Goal: Complete application form

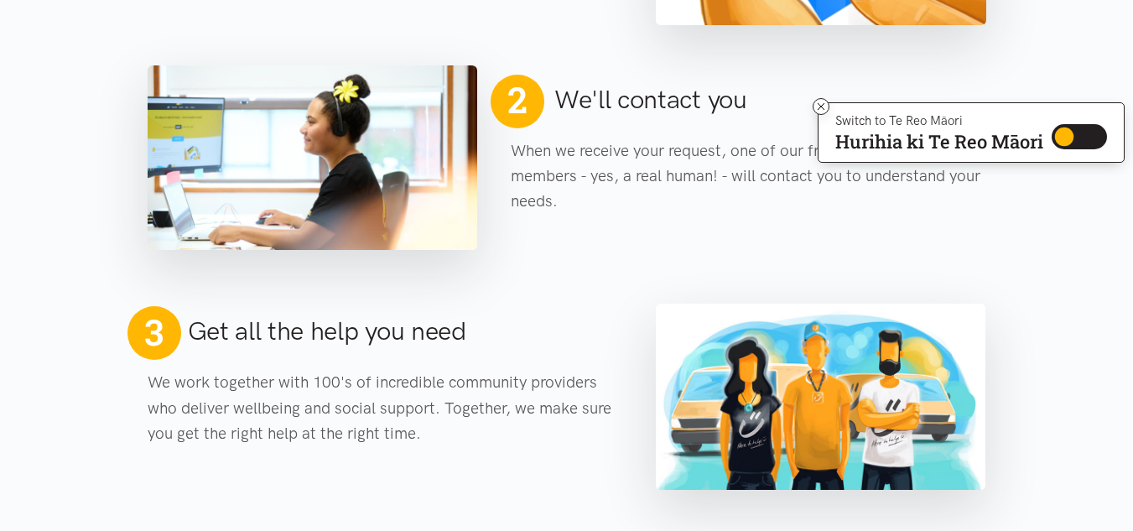
scroll to position [960, 0]
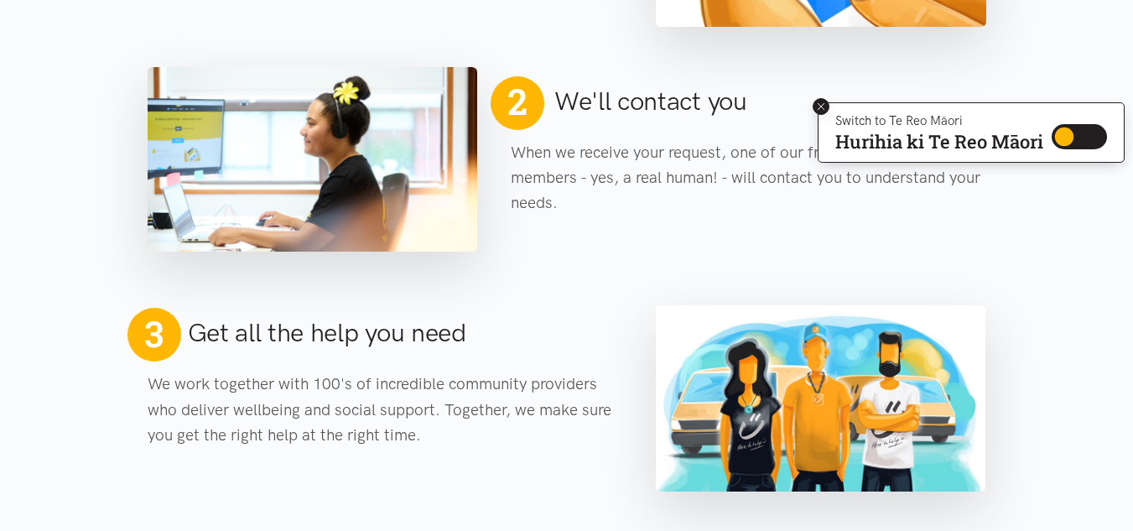
click at [819, 106] on icon at bounding box center [820, 106] width 7 height 7
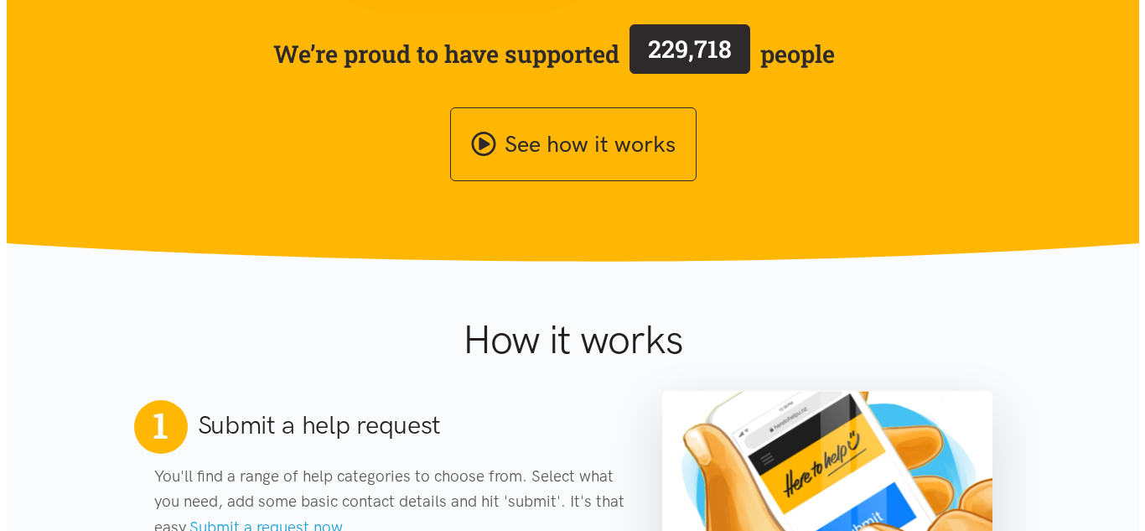
scroll to position [247, 0]
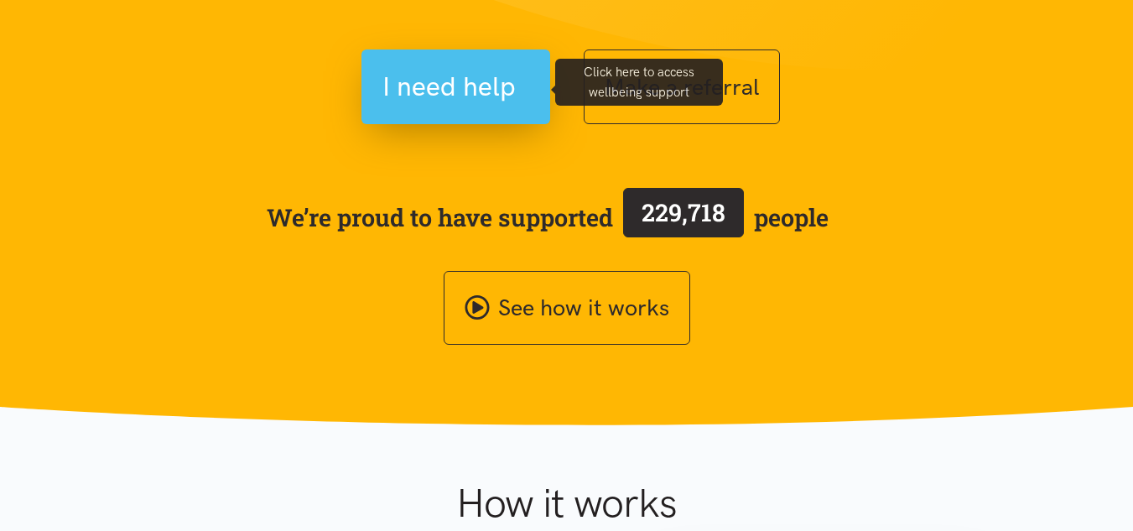
click at [490, 96] on span "I need help" at bounding box center [448, 86] width 133 height 43
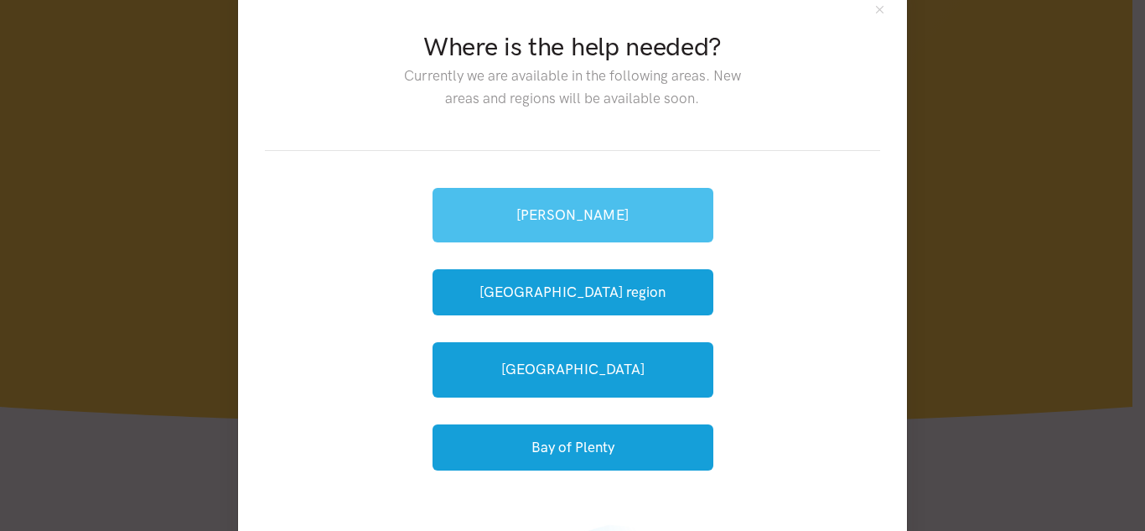
scroll to position [43, 0]
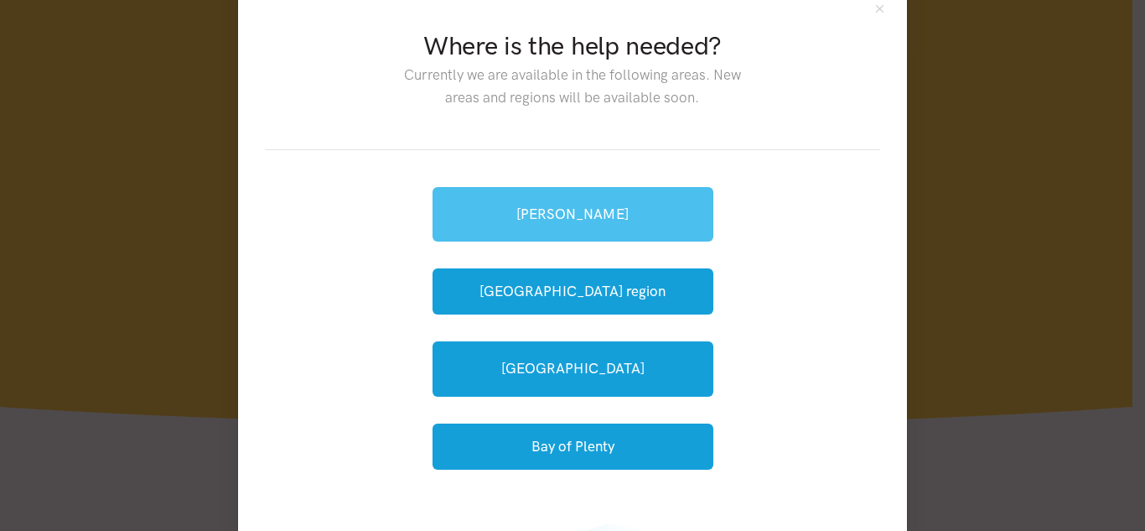
click at [591, 201] on link "[PERSON_NAME]" at bounding box center [573, 214] width 281 height 54
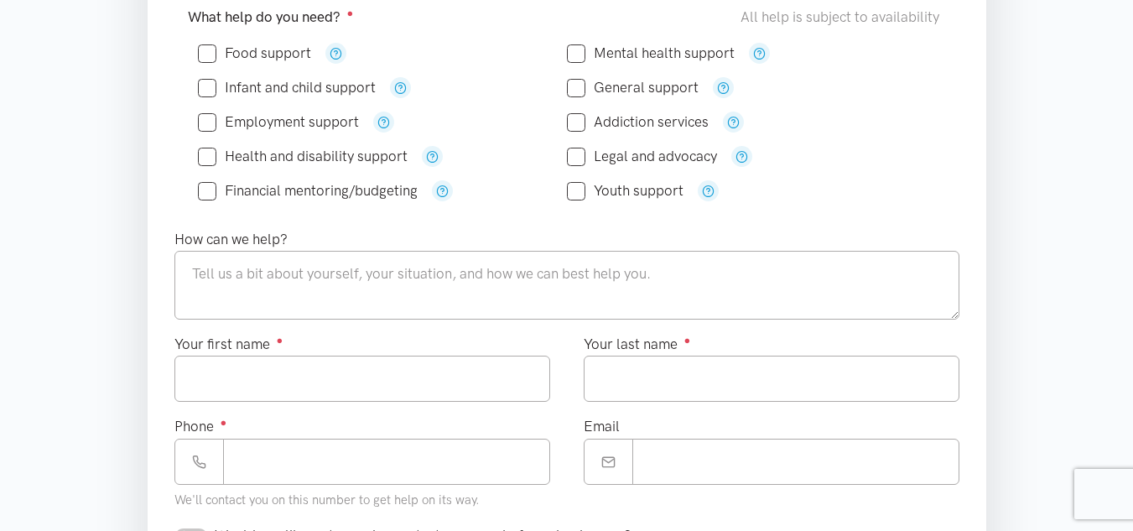
scroll to position [411, 0]
click at [374, 164] on label "Health and disability support" at bounding box center [303, 157] width 210 height 14
click at [374, 164] on input "Health and disability support" at bounding box center [303, 157] width 210 height 14
checkbox input "true"
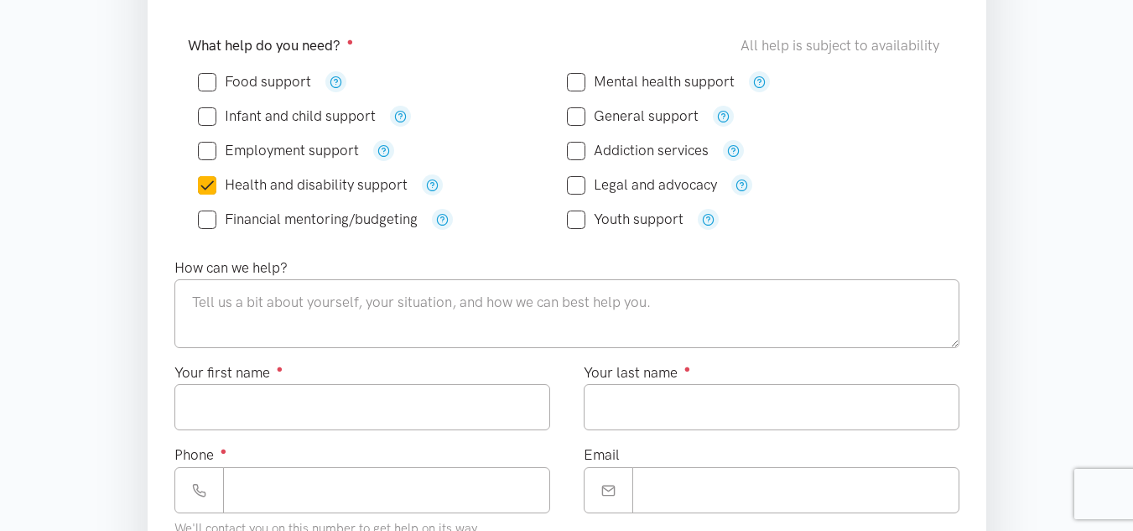
scroll to position [382, 0]
click at [205, 153] on input "Employment support" at bounding box center [278, 151] width 161 height 14
checkbox input "true"
click at [205, 184] on input "Health and disability support" at bounding box center [303, 186] width 210 height 14
checkbox input "false"
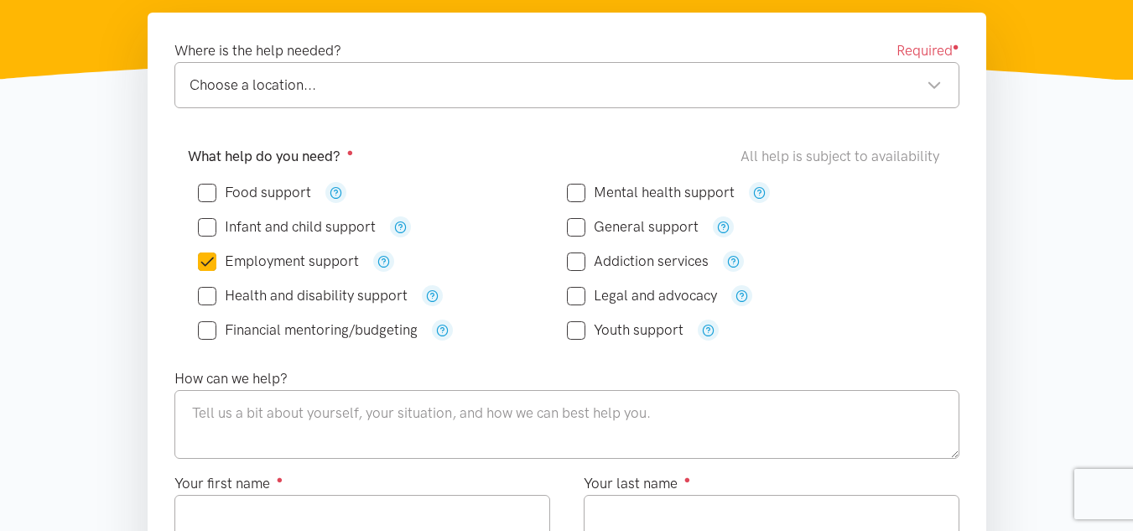
scroll to position [272, 0]
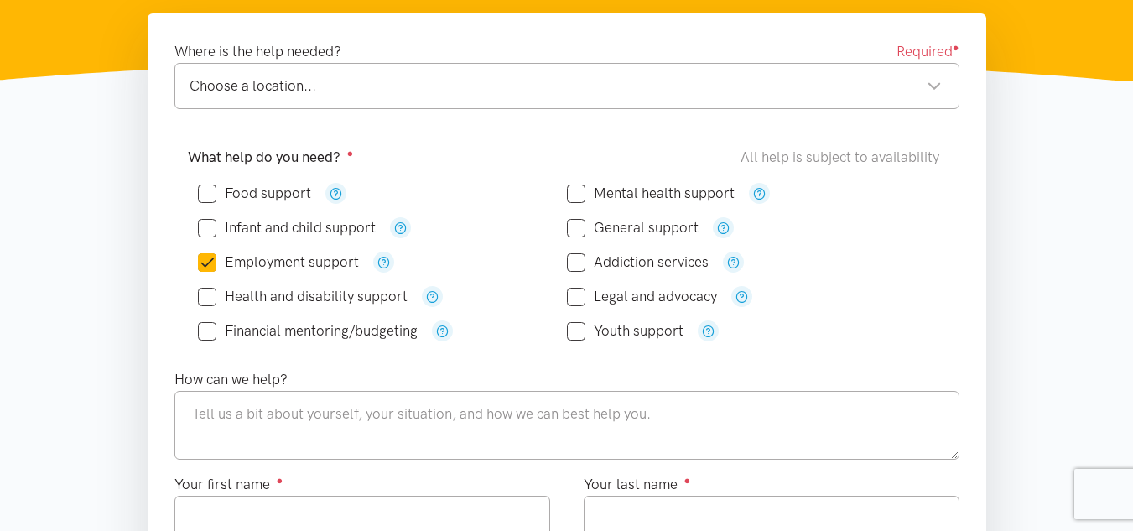
click at [465, 84] on div "Choose a location..." at bounding box center [565, 86] width 752 height 23
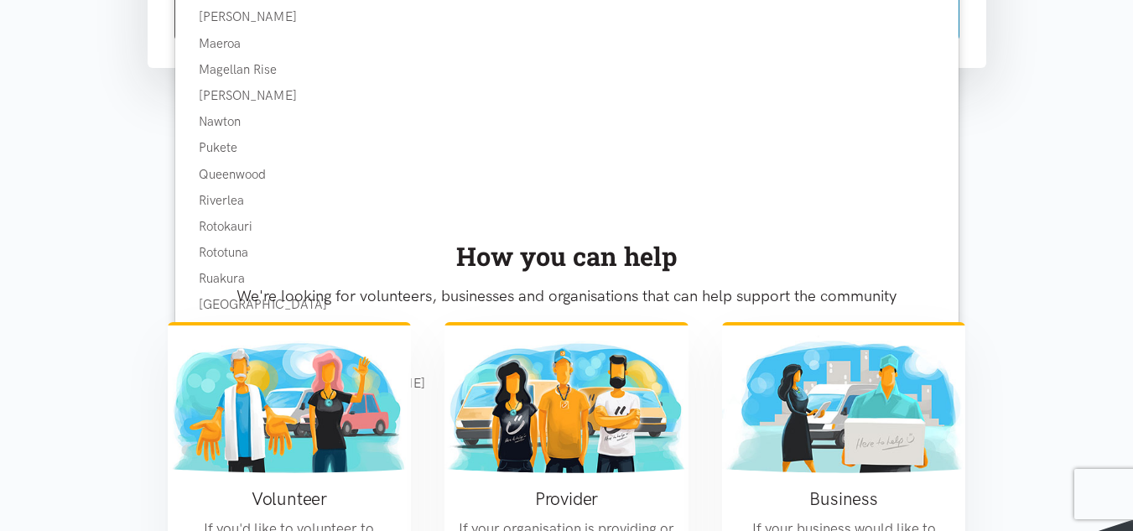
scroll to position [1191, 0]
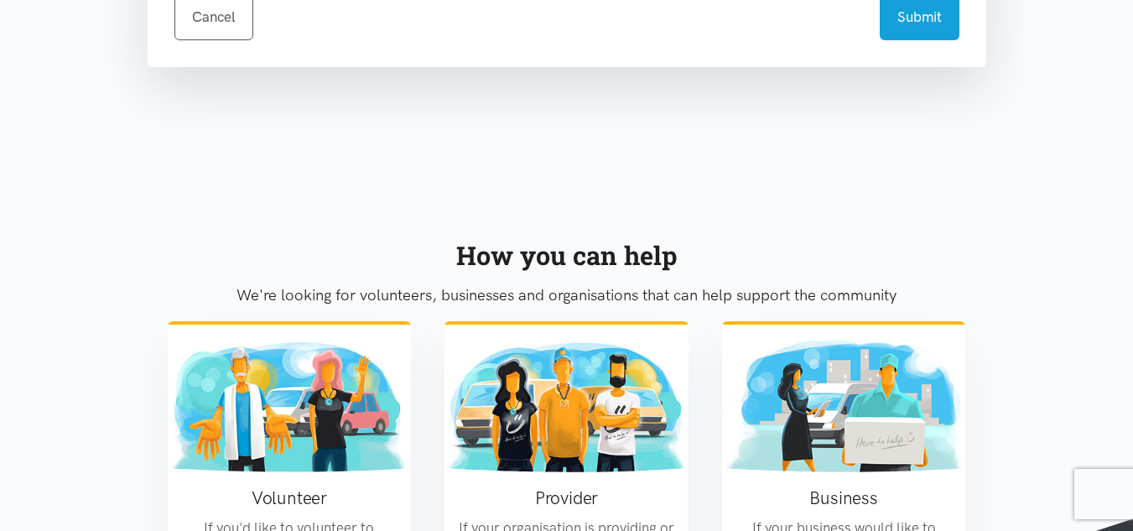
click at [131, 249] on div "How you can help We're looking for volunteers, businesses and organisations tha…" at bounding box center [567, 461] width 872 height 493
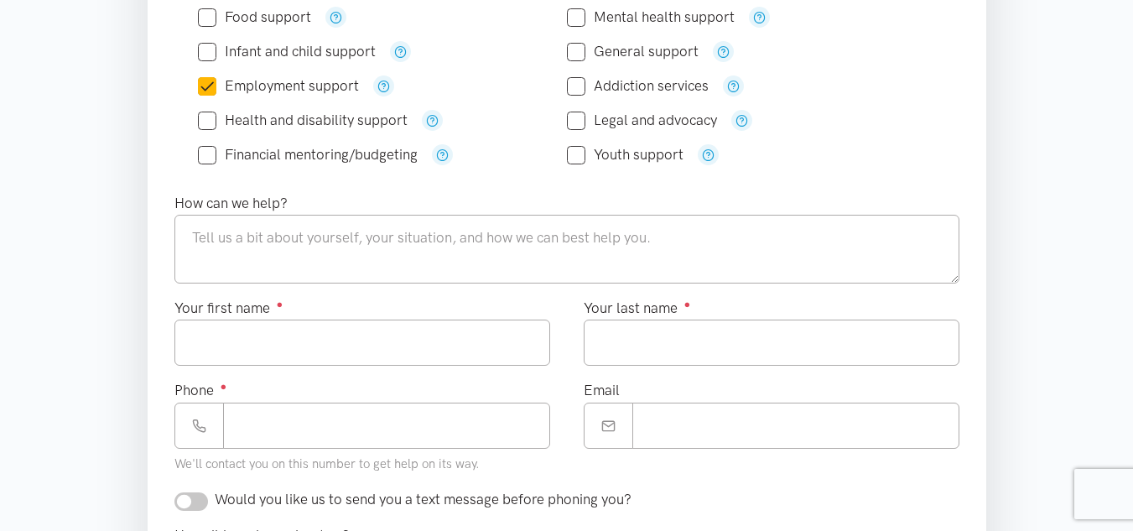
scroll to position [447, 0]
click at [298, 265] on textarea at bounding box center [566, 249] width 785 height 69
type textarea "I"
click at [401, 243] on textarea "My name is [PERSON_NAME] , a student seeking a job" at bounding box center [566, 249] width 785 height 69
click at [516, 241] on textarea "My name is [PERSON_NAME] , a student seeking a job" at bounding box center [566, 249] width 785 height 69
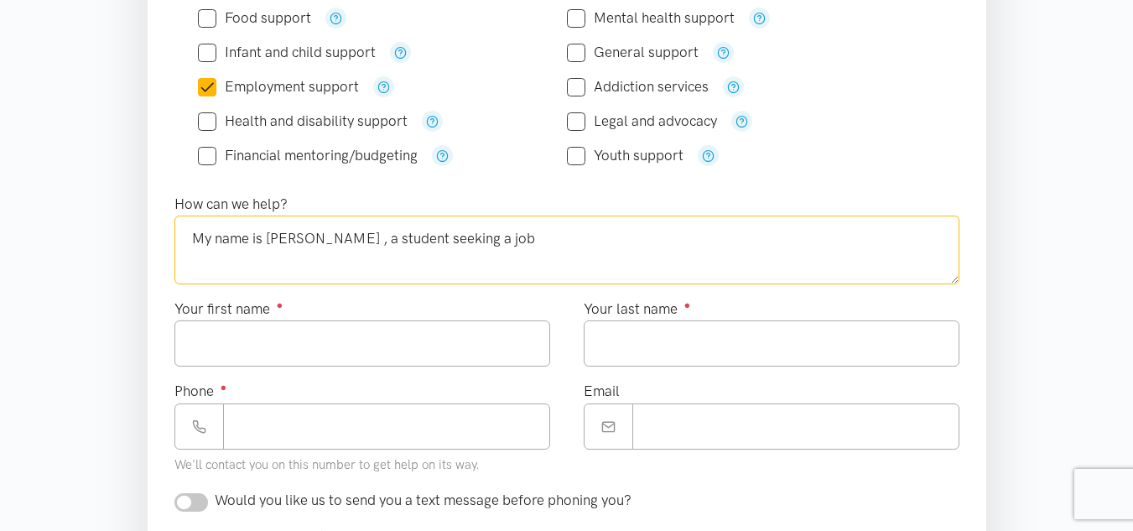
click at [555, 241] on textarea "My name is [PERSON_NAME] , a student seeking a job" at bounding box center [566, 249] width 785 height 69
click at [521, 246] on textarea "My name is [PERSON_NAME] , a student seeking a to find a job" at bounding box center [566, 249] width 785 height 69
click at [611, 241] on textarea "My name is [PERSON_NAME] , a student seeking in finding o find a job" at bounding box center [566, 249] width 785 height 69
click at [597, 238] on textarea "My name is [PERSON_NAME] , a student seeking in finding a job" at bounding box center [566, 249] width 785 height 69
click at [604, 244] on textarea "My name is [PERSON_NAME] , a student seeking in finding a job" at bounding box center [566, 249] width 785 height 69
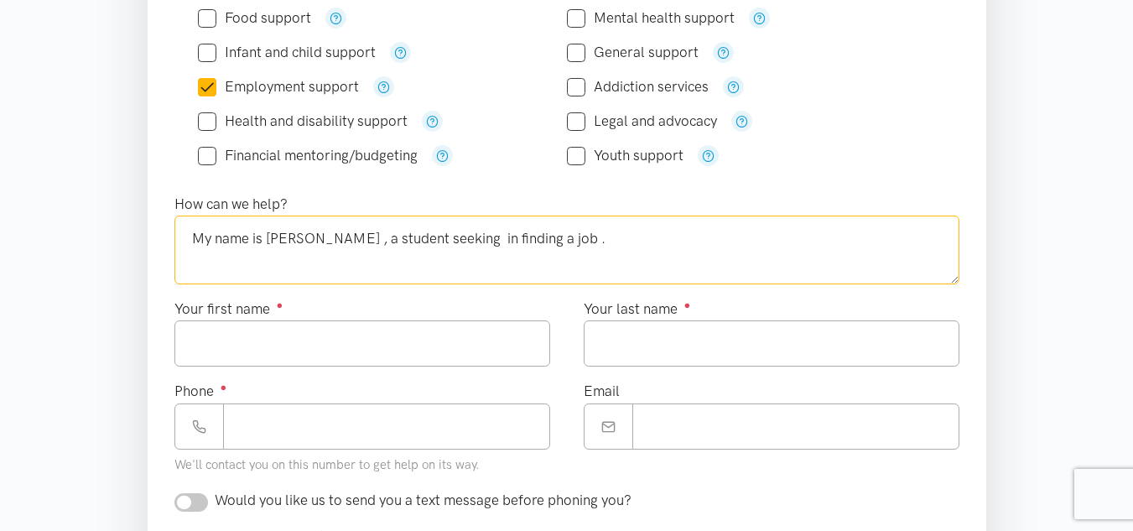
type textarea "My name is [PERSON_NAME] , a student seeking in finding a job ."
click at [424, 371] on div "Your first name ●" at bounding box center [362, 339] width 409 height 82
click at [390, 353] on input "Your first name ●" at bounding box center [362, 343] width 376 height 46
type input "*****"
type input "*********"
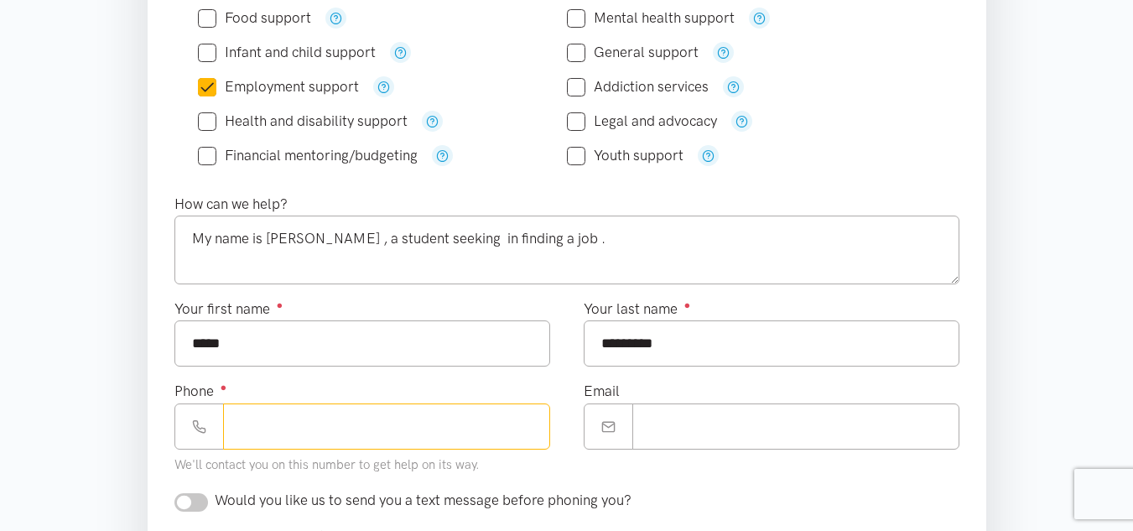
type input "**********"
click at [680, 422] on input "Email" at bounding box center [795, 426] width 327 height 46
type input "**********"
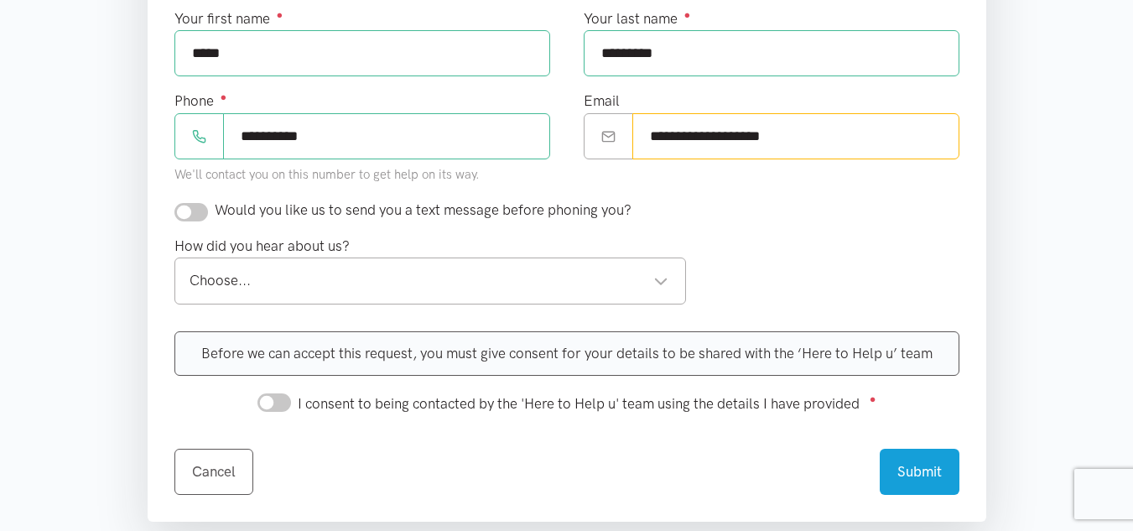
scroll to position [738, 0]
click at [571, 272] on div "Choose..." at bounding box center [429, 279] width 480 height 23
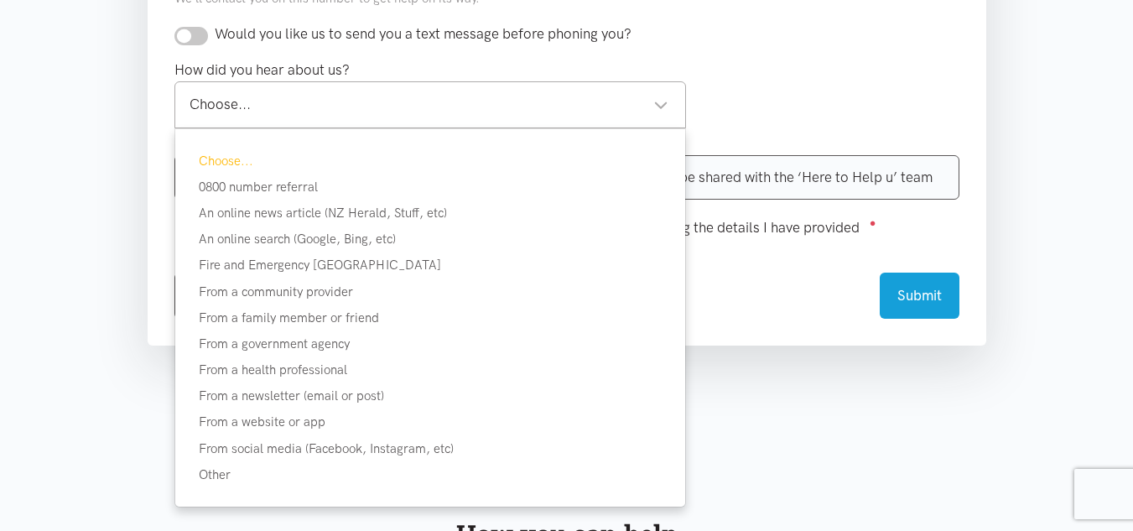
scroll to position [916, 0]
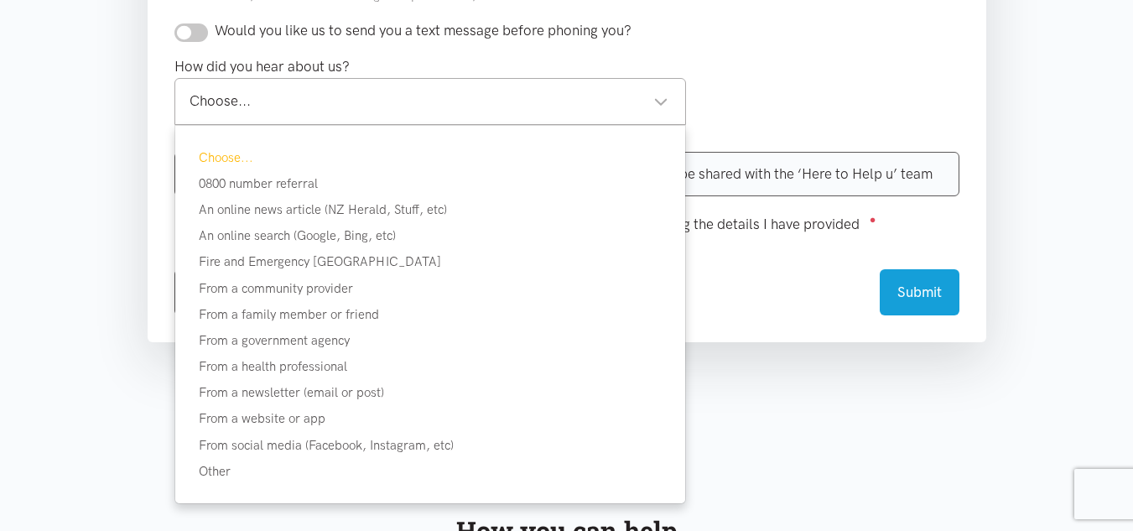
click at [257, 222] on div "Choose... 0800 number referral An online news article (NZ Herald, Stuff, etc) A…" at bounding box center [431, 315] width 464 height 334
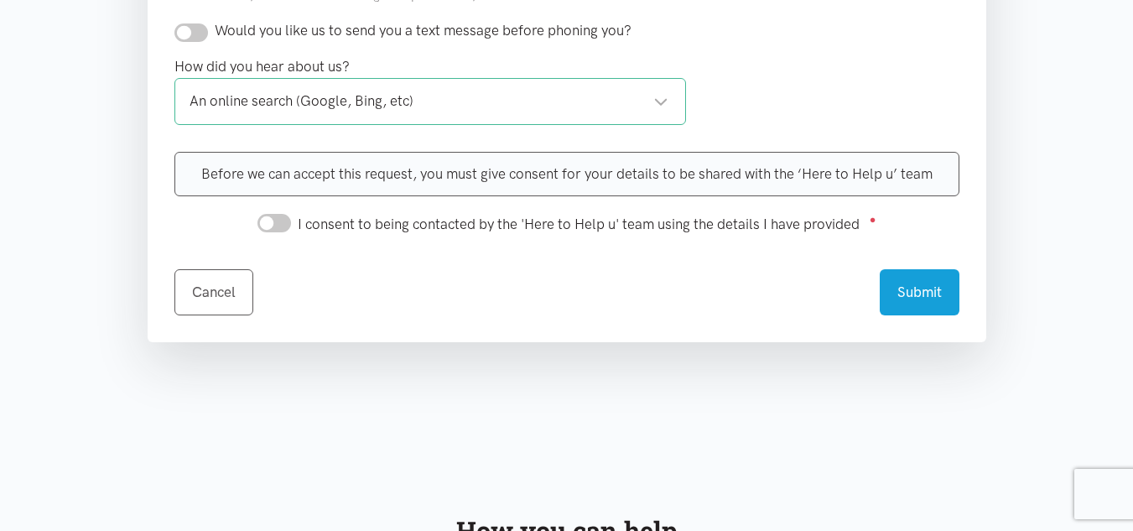
click at [281, 227] on input "I consent to being contacted by the 'Here to Help u' team using the details I h…" at bounding box center [274, 223] width 34 height 18
checkbox input "true"
click at [662, 109] on div "An online search (Google, Bing, etc)" at bounding box center [429, 102] width 480 height 23
click at [911, 295] on button "Submit" at bounding box center [919, 290] width 80 height 46
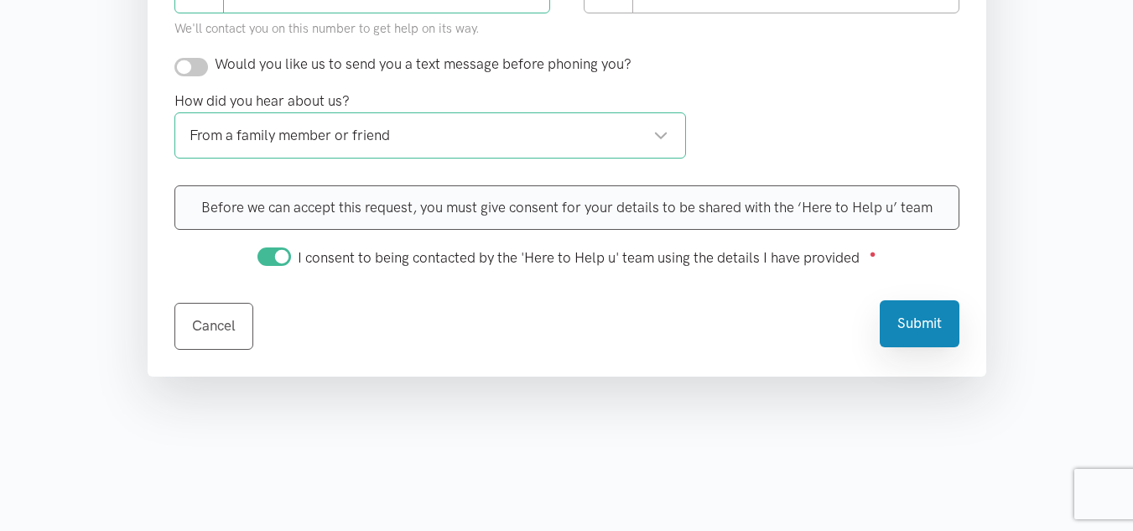
scroll to position [915, 0]
click at [929, 327] on button "Submit" at bounding box center [919, 324] width 80 height 46
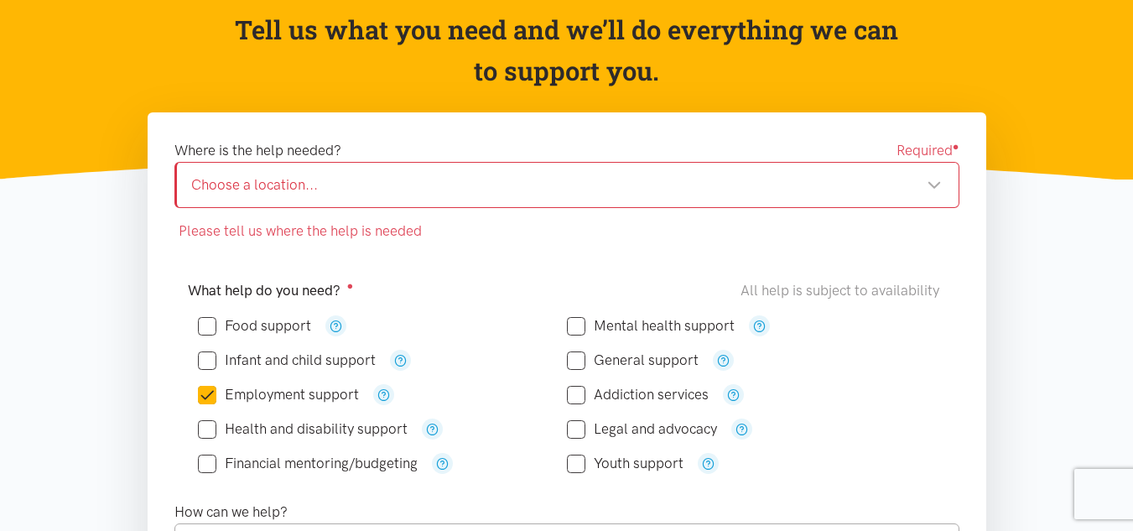
scroll to position [189, 0]
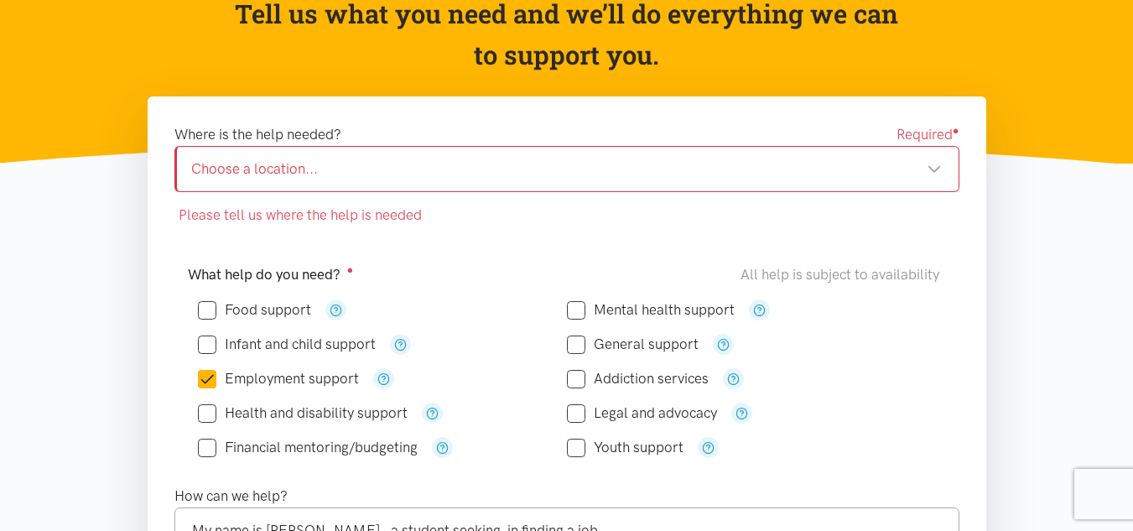
click at [661, 171] on div "Choose a location..." at bounding box center [566, 169] width 750 height 23
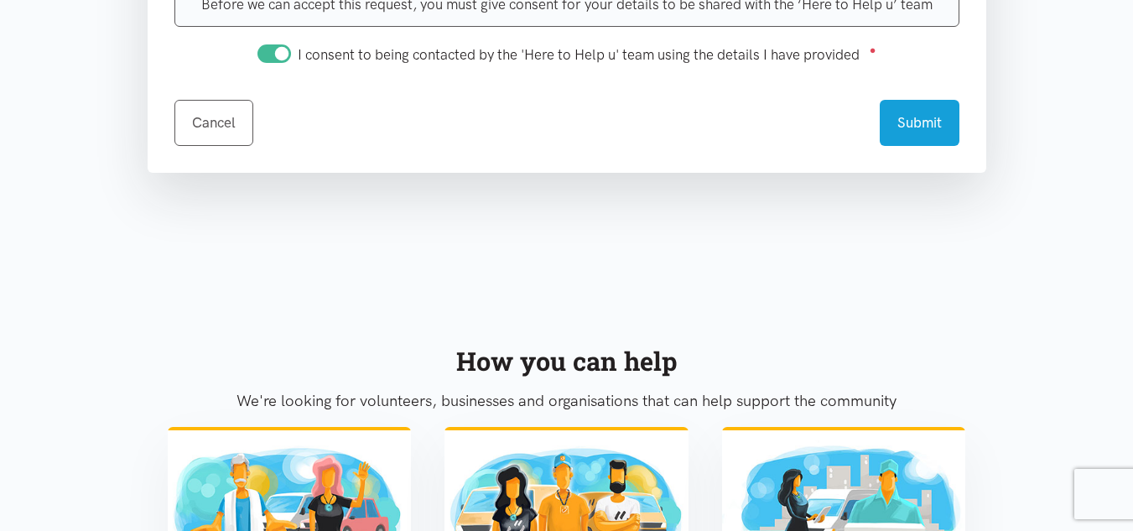
scroll to position [1085, 0]
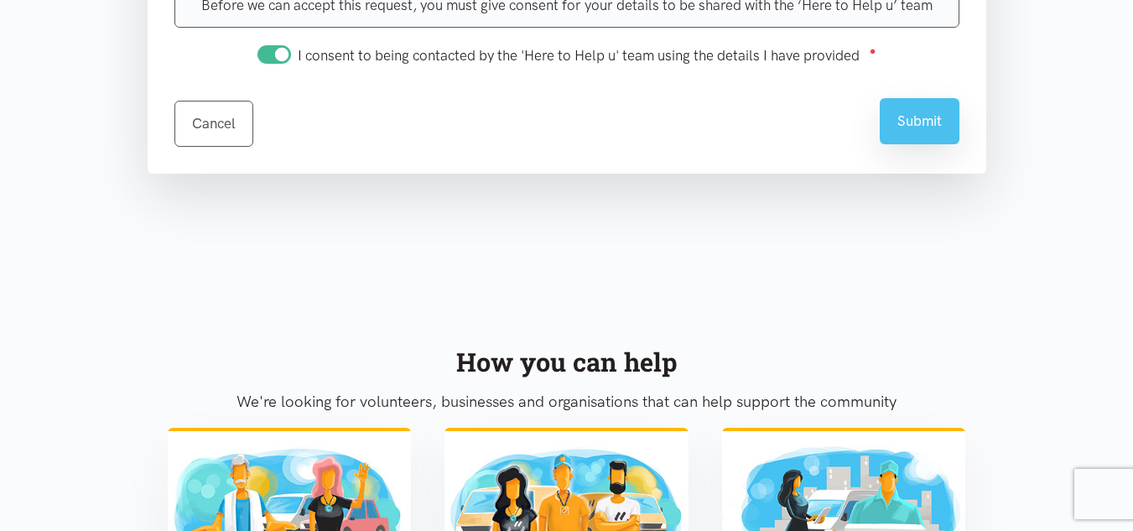
click at [929, 133] on button "Submit" at bounding box center [919, 121] width 80 height 46
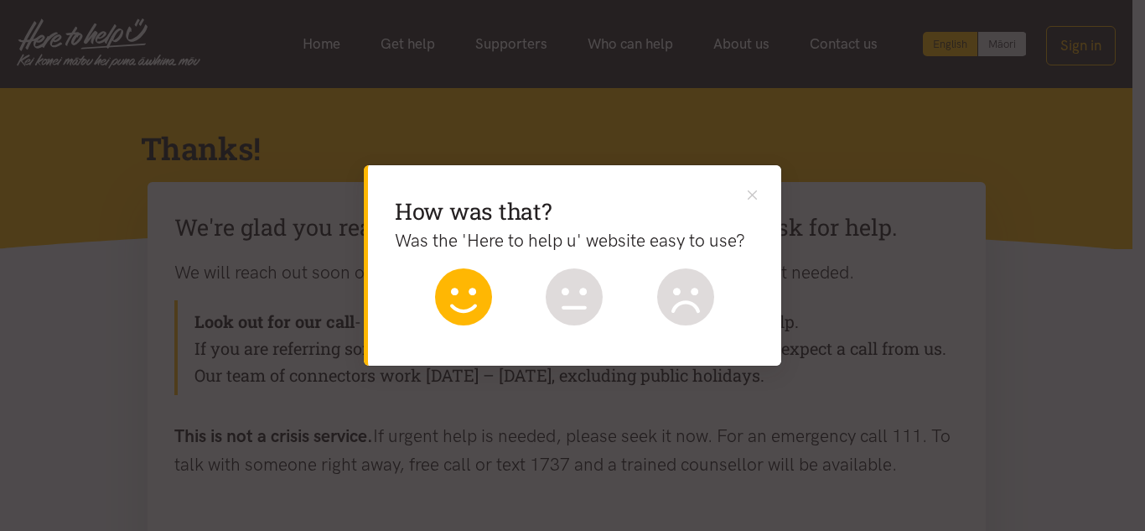
click at [463, 319] on icon at bounding box center [463, 296] width 57 height 57
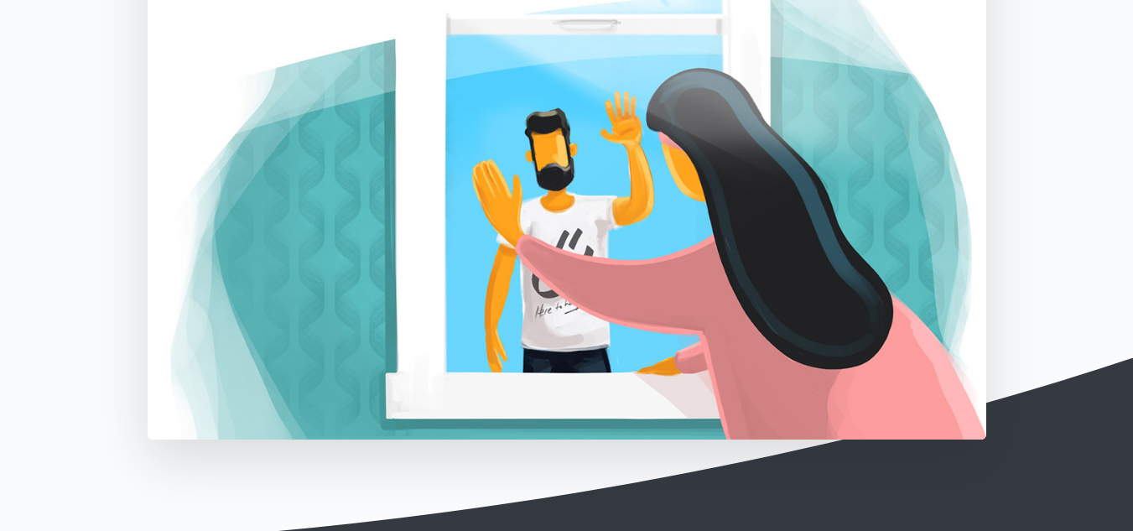
scroll to position [809, 0]
